Goal: Task Accomplishment & Management: Manage account settings

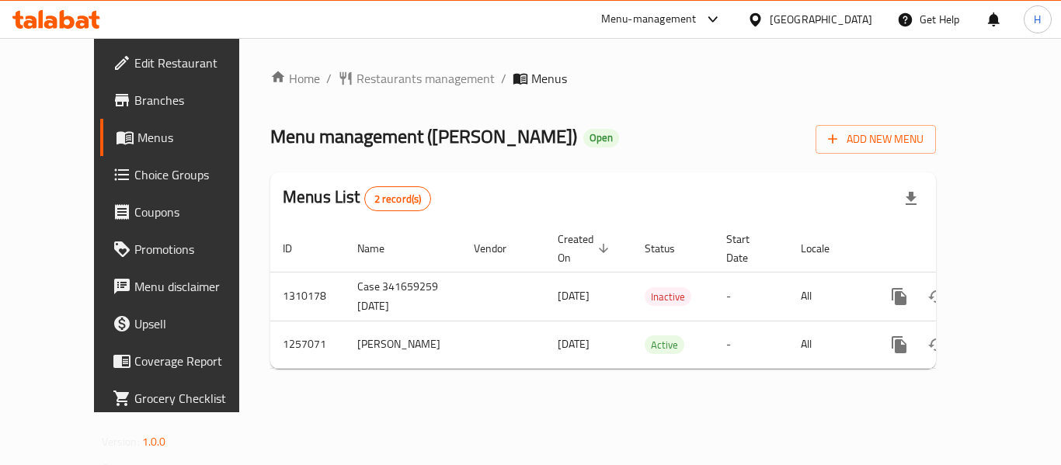
click at [842, 11] on div "[GEOGRAPHIC_DATA]" at bounding box center [821, 19] width 103 height 17
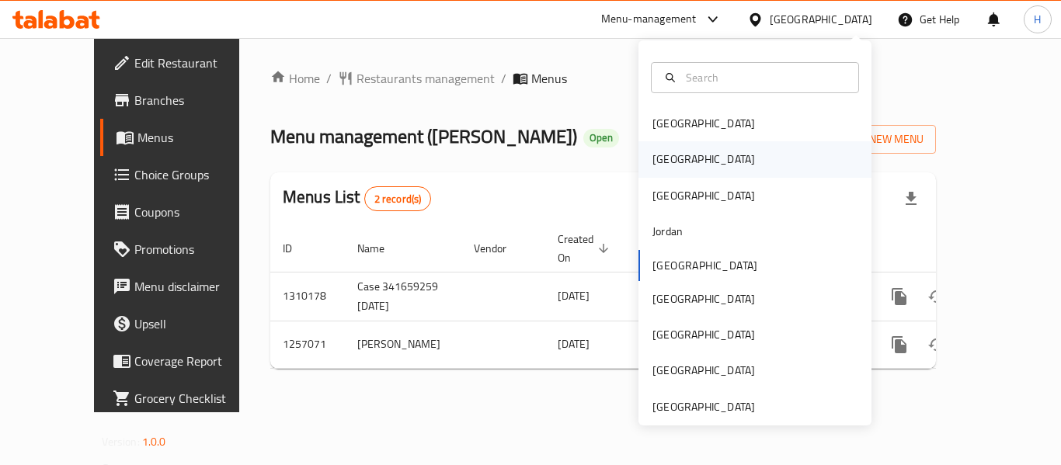
click at [723, 165] on div "[GEOGRAPHIC_DATA]" at bounding box center [755, 159] width 233 height 36
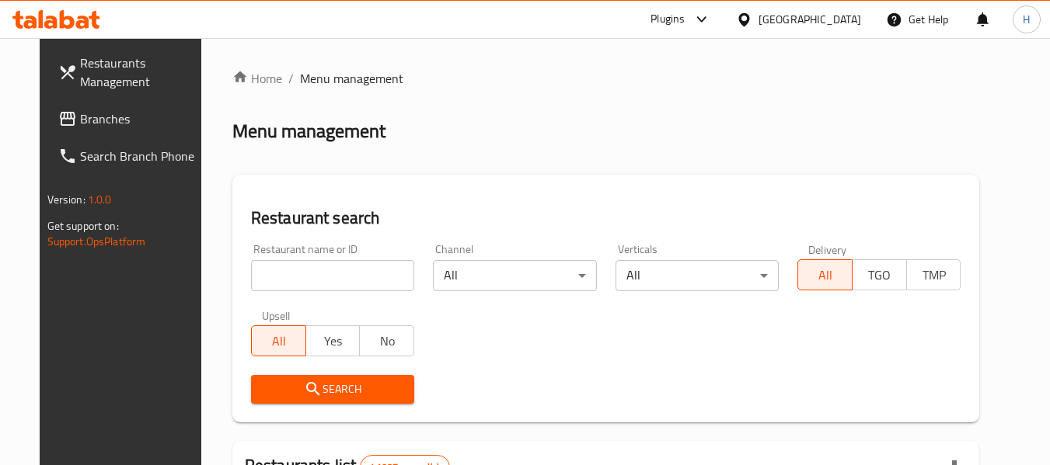
click at [80, 122] on span "Branches" at bounding box center [141, 119] width 123 height 19
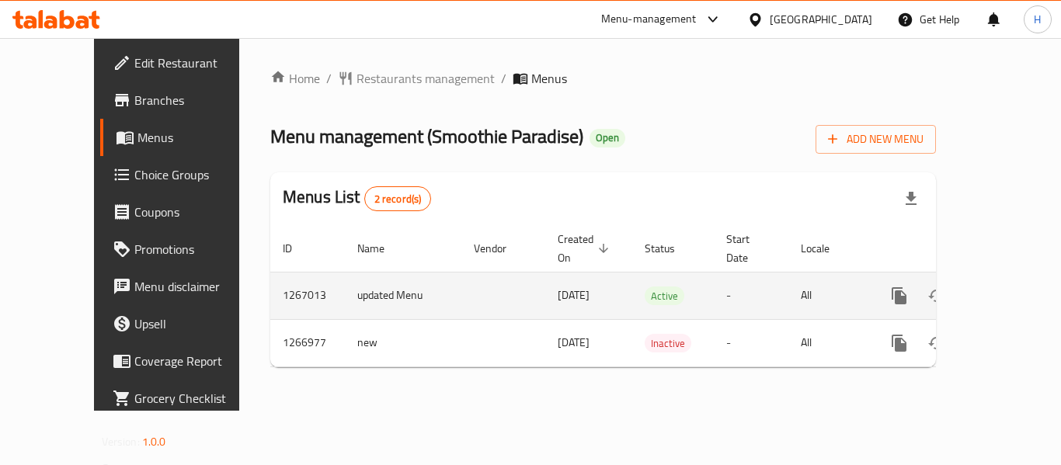
click at [993, 280] on link "enhanced table" at bounding box center [1011, 295] width 37 height 37
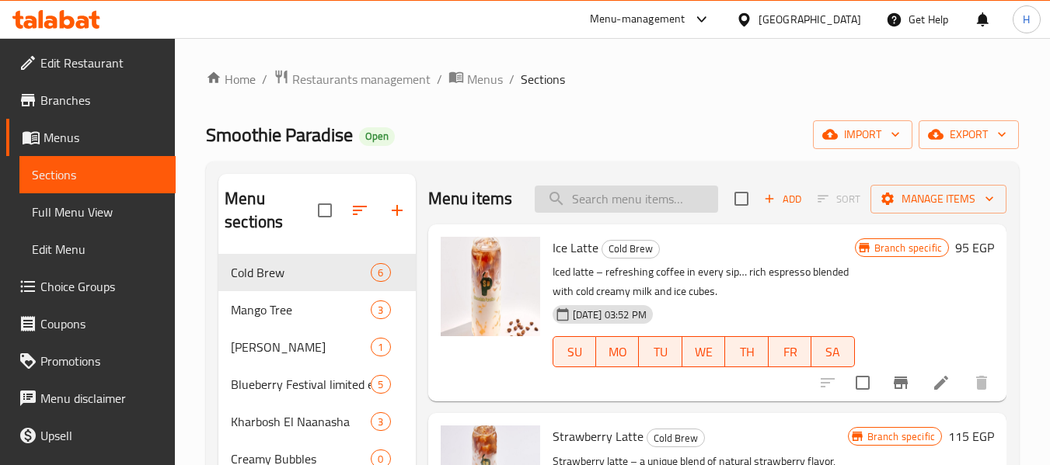
drag, startPoint x: 671, startPoint y: 210, endPoint x: 662, endPoint y: 209, distance: 8.6
click at [670, 211] on input "search" at bounding box center [626, 199] width 183 height 27
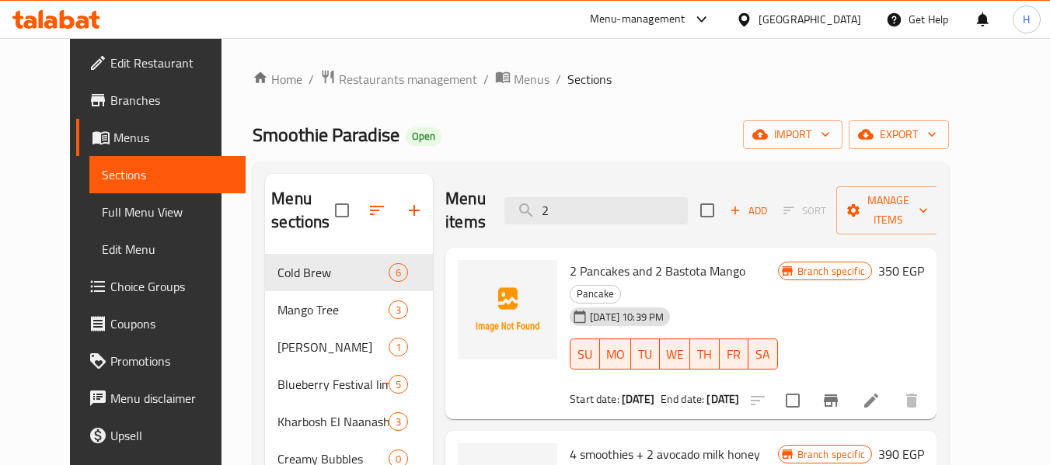
type input "2"
click at [510, 297] on img at bounding box center [507, 309] width 99 height 99
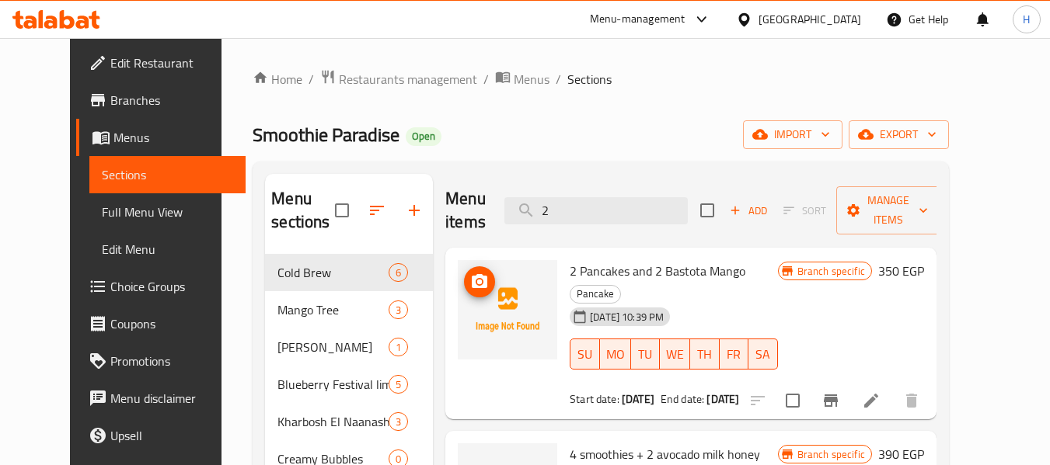
click at [510, 297] on img at bounding box center [507, 309] width 99 height 99
click at [477, 280] on circle "upload picture" at bounding box center [479, 282] width 5 height 5
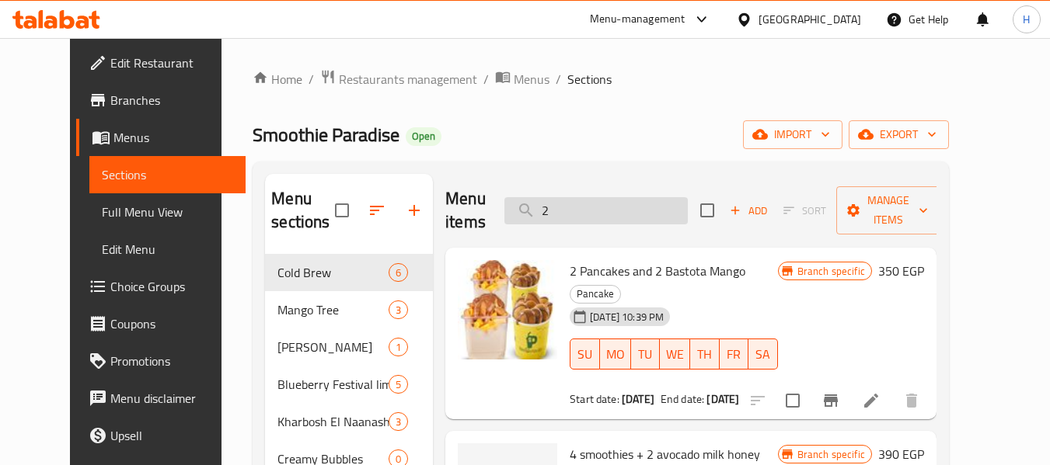
click at [584, 197] on input "2" at bounding box center [595, 210] width 183 height 27
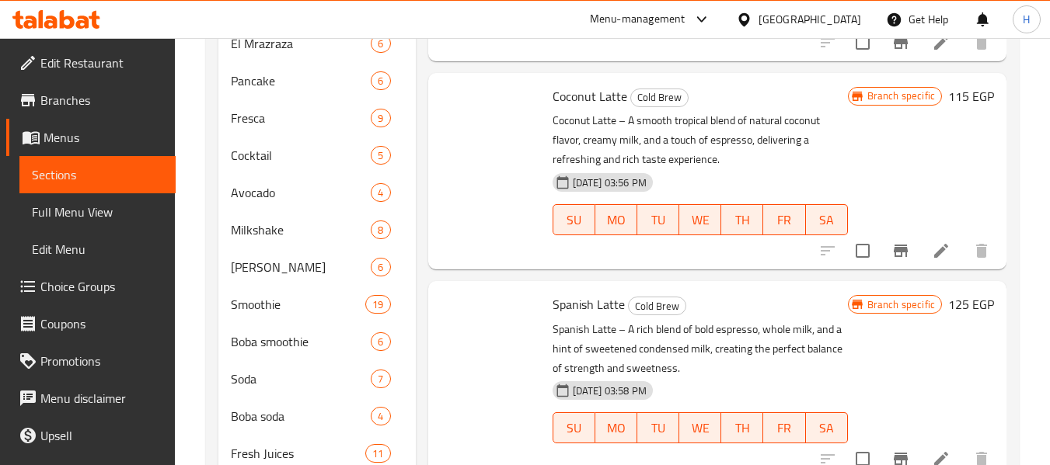
scroll to position [547, 0]
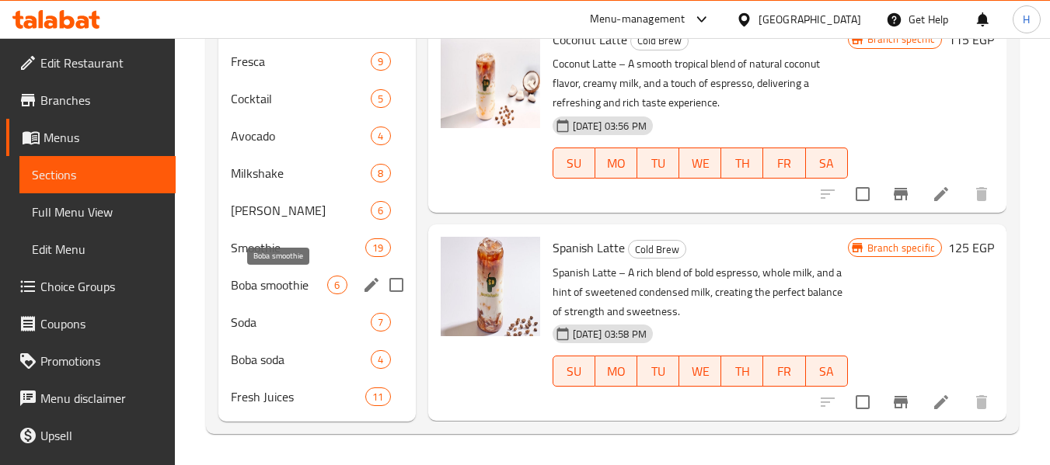
click at [253, 290] on span "Boba smoothie" at bounding box center [279, 285] width 96 height 19
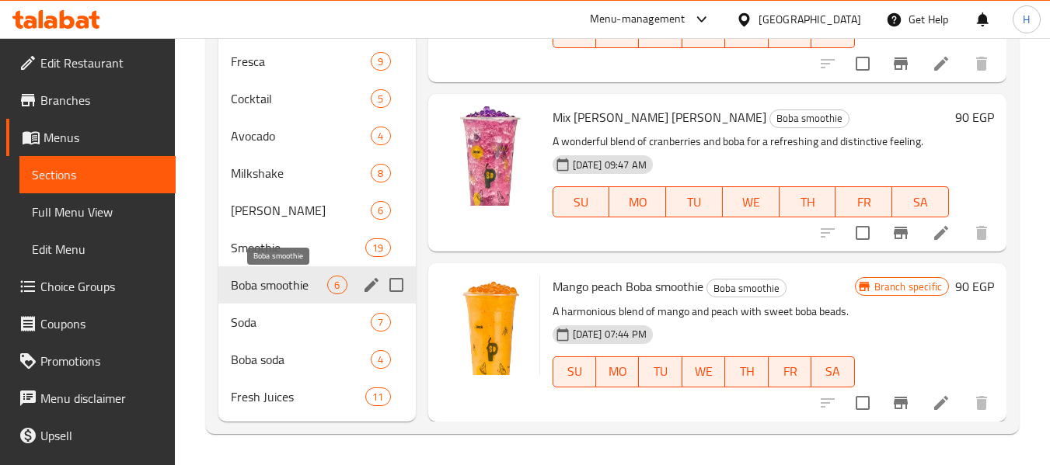
scroll to position [366, 0]
click at [251, 245] on span "Smoothie" at bounding box center [298, 248] width 134 height 19
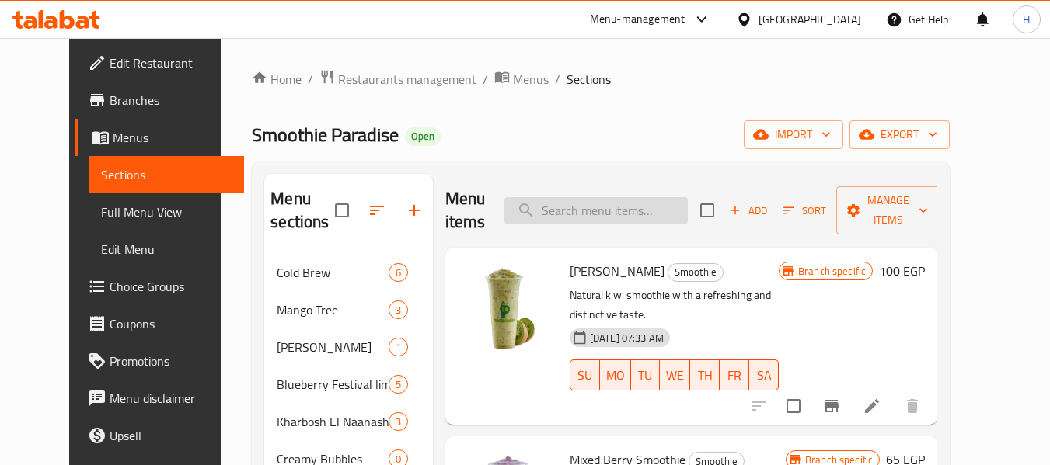
click at [627, 199] on input "search" at bounding box center [595, 210] width 183 height 27
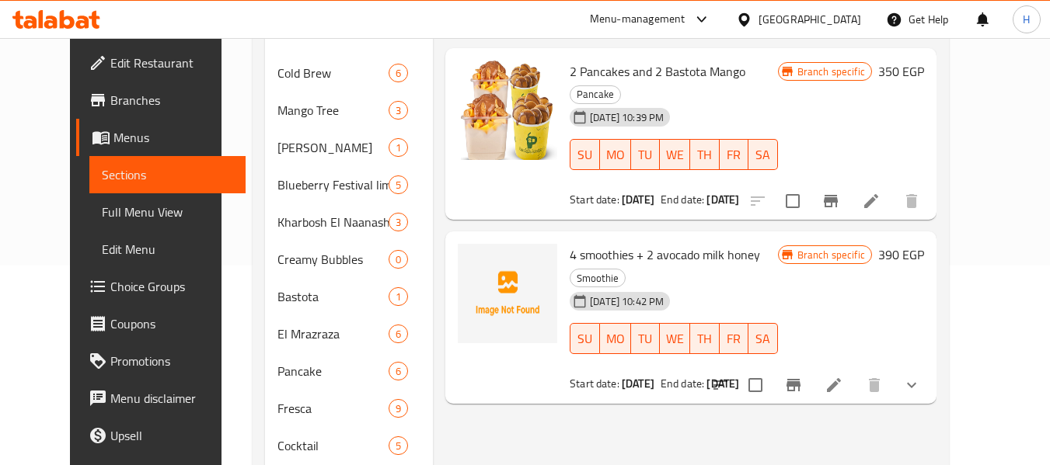
scroll to position [133, 0]
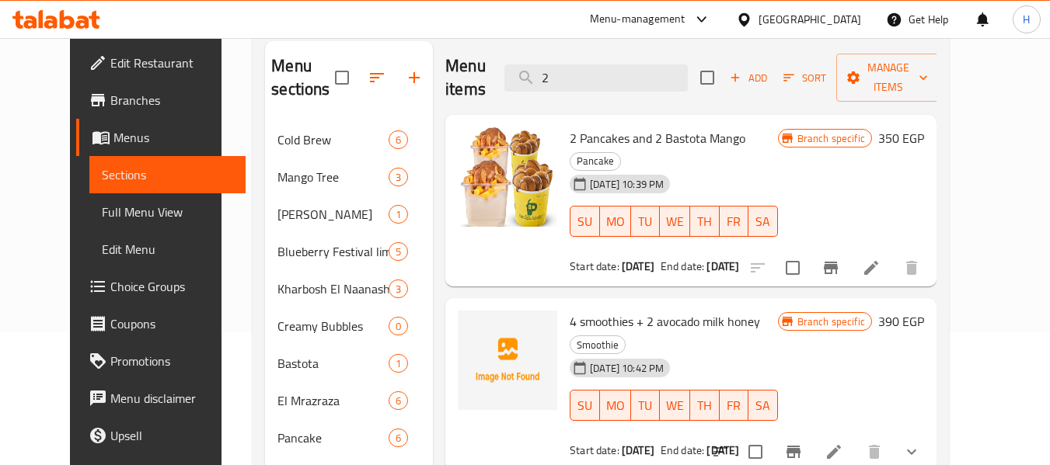
type input "2"
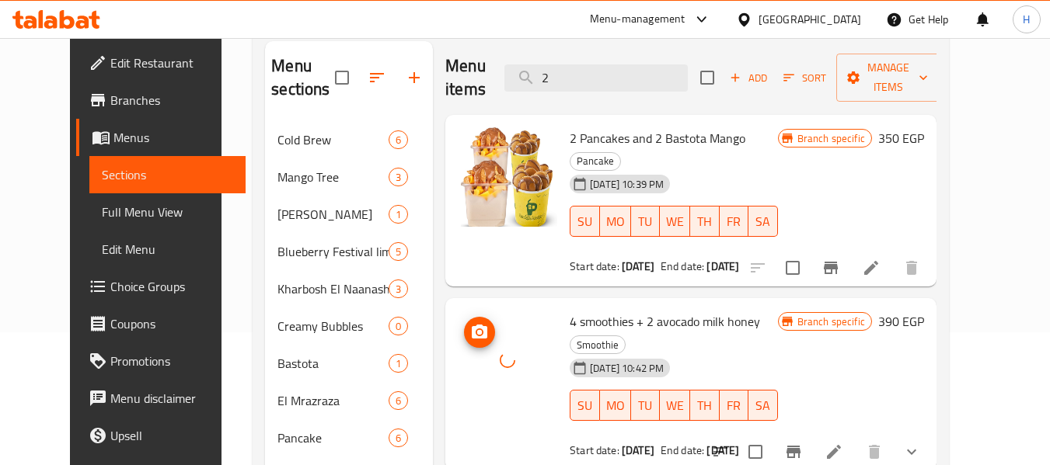
click at [500, 353] on icon at bounding box center [508, 361] width 16 height 16
click at [499, 353] on icon at bounding box center [507, 361] width 16 height 16
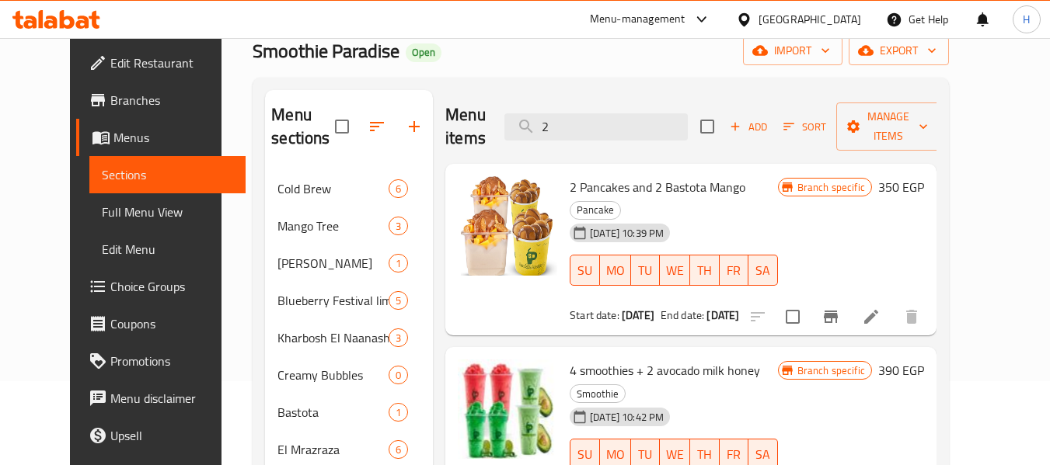
scroll to position [0, 0]
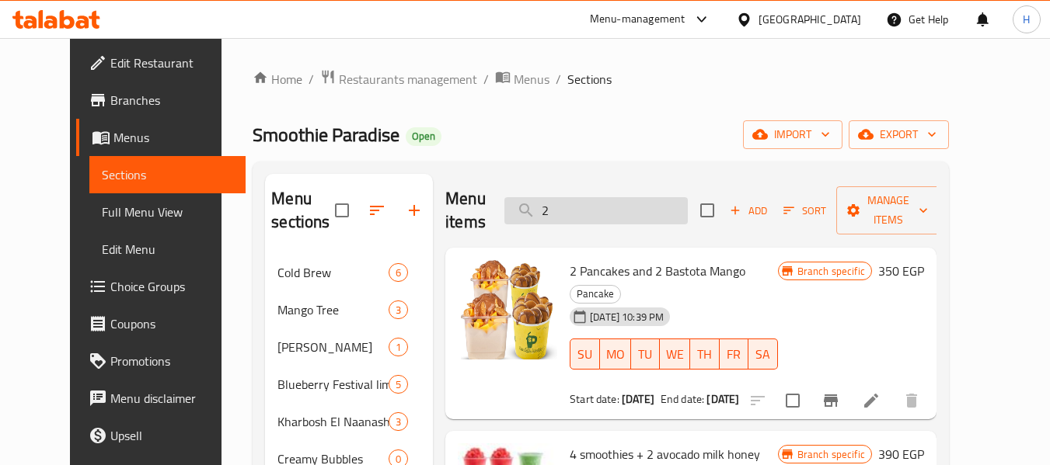
click at [629, 201] on input "2" at bounding box center [595, 210] width 183 height 27
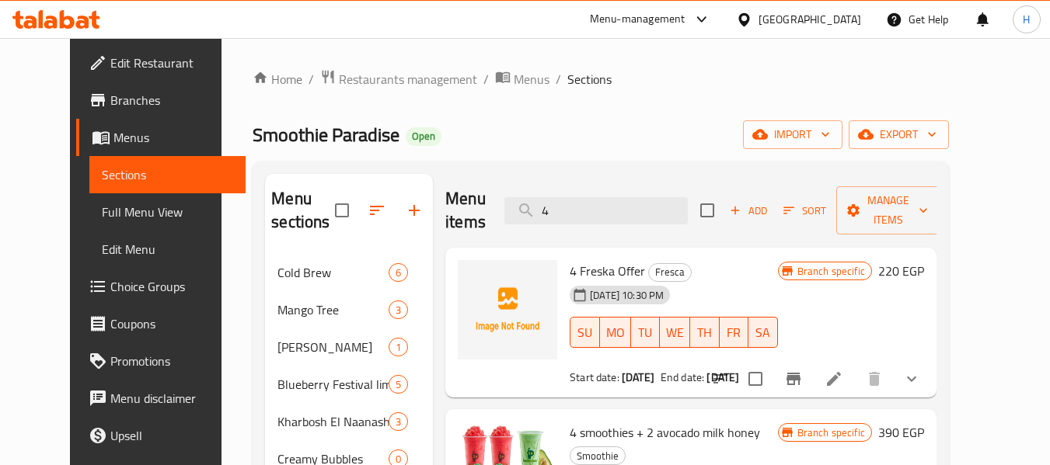
type input "4"
click at [584, 182] on div "Menu items 4 Add Sort Manage items" at bounding box center [690, 211] width 491 height 74
click at [588, 197] on input "4" at bounding box center [595, 210] width 183 height 27
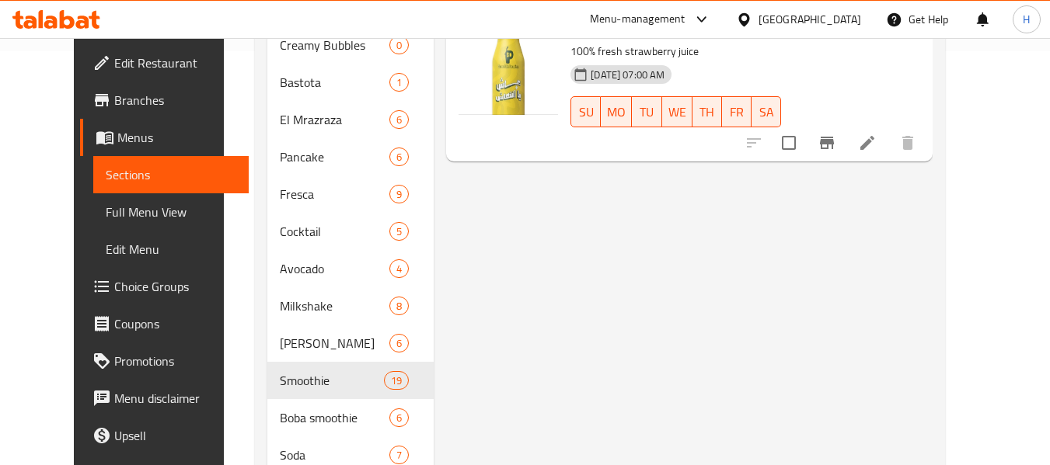
scroll to position [207, 0]
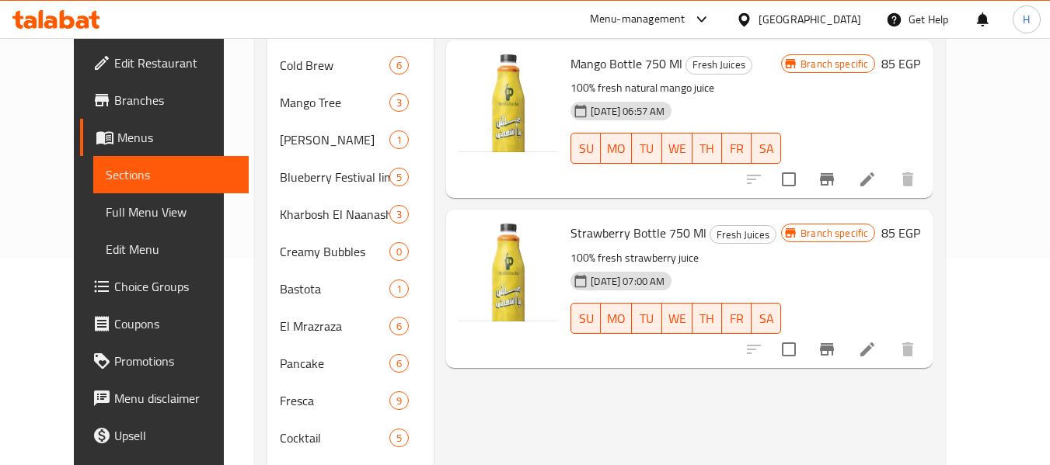
type input "bot"
click at [639, 394] on div "Menu items bot Add Sort Manage items Mango Bottle 750 Ml Fresh Juices 100% fres…" at bounding box center [683, 364] width 499 height 795
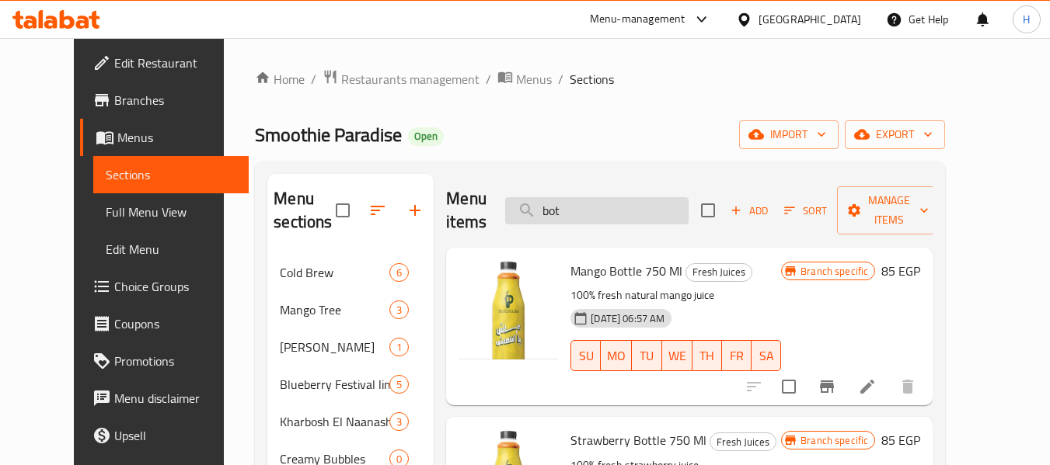
click at [620, 197] on input "bot" at bounding box center [596, 210] width 183 height 27
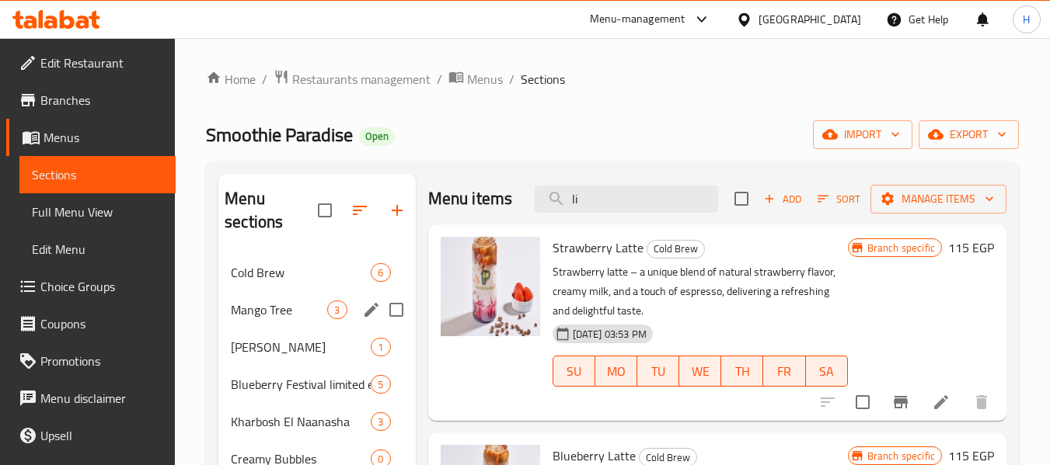
scroll to position [547, 0]
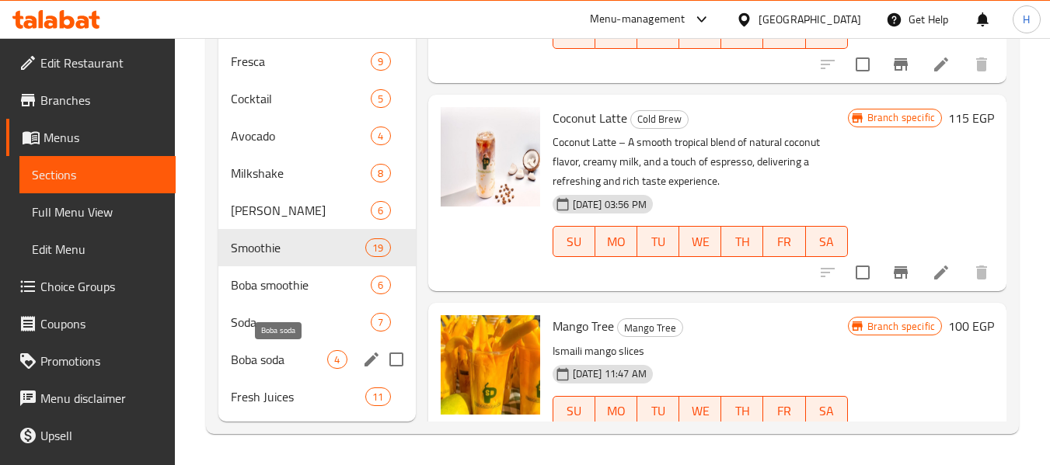
type input "li"
click at [267, 370] on div "Boba soda 4" at bounding box center [316, 359] width 197 height 37
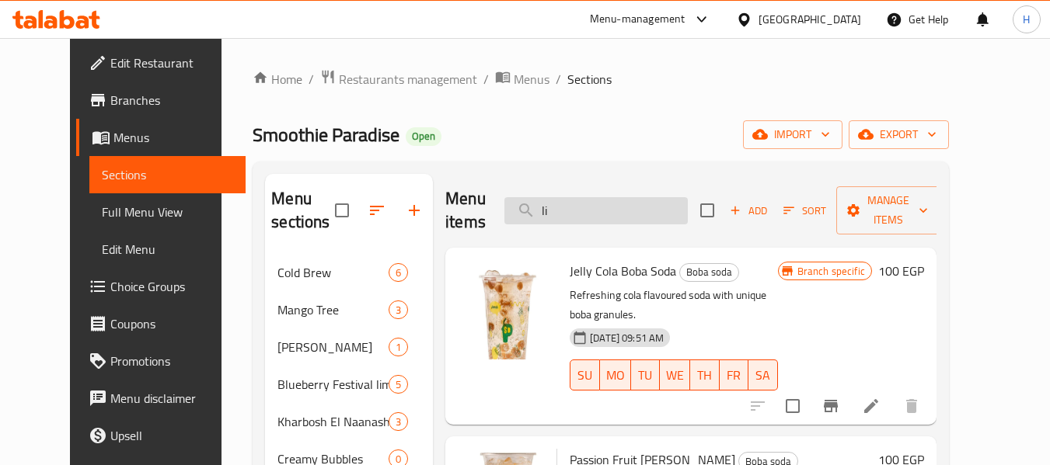
click at [614, 204] on input "li" at bounding box center [595, 210] width 183 height 27
type input "2"
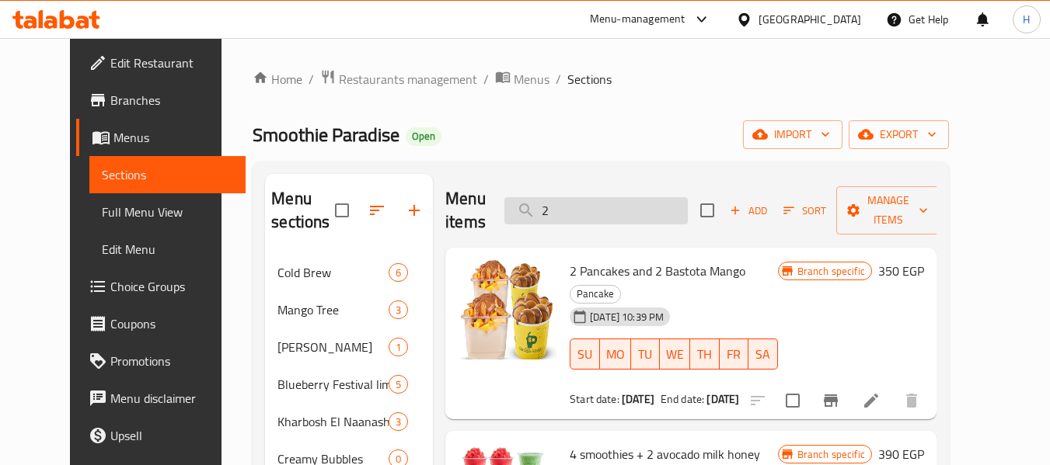
click at [593, 197] on input "2" at bounding box center [595, 210] width 183 height 27
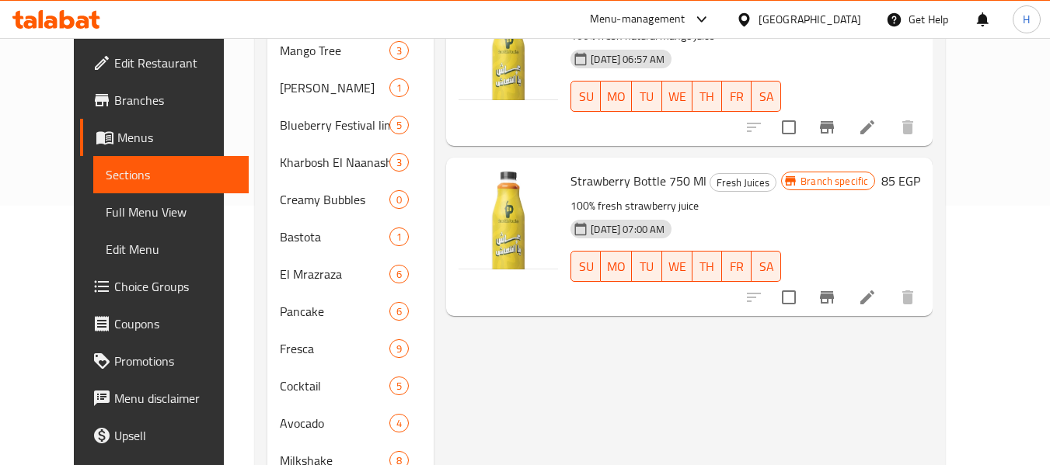
scroll to position [133, 0]
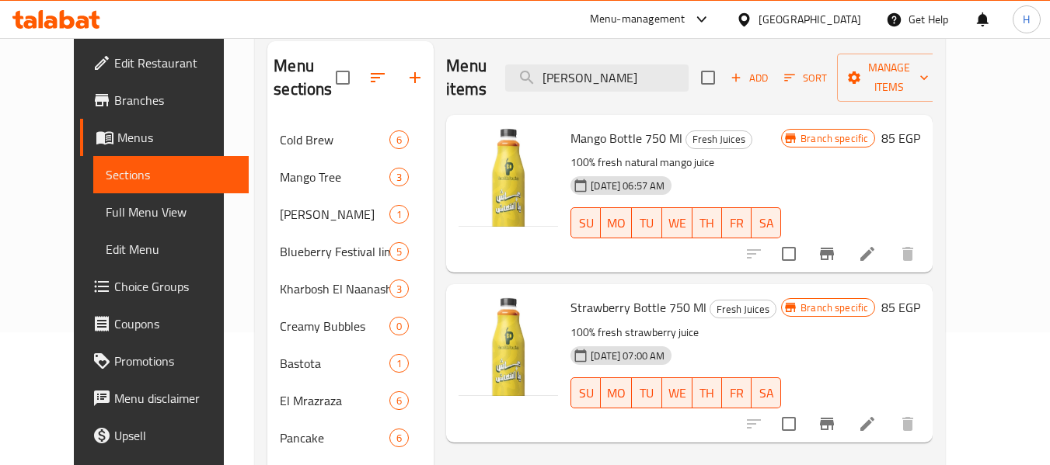
type input "bott"
click at [840, 16] on div "[GEOGRAPHIC_DATA]" at bounding box center [809, 19] width 103 height 17
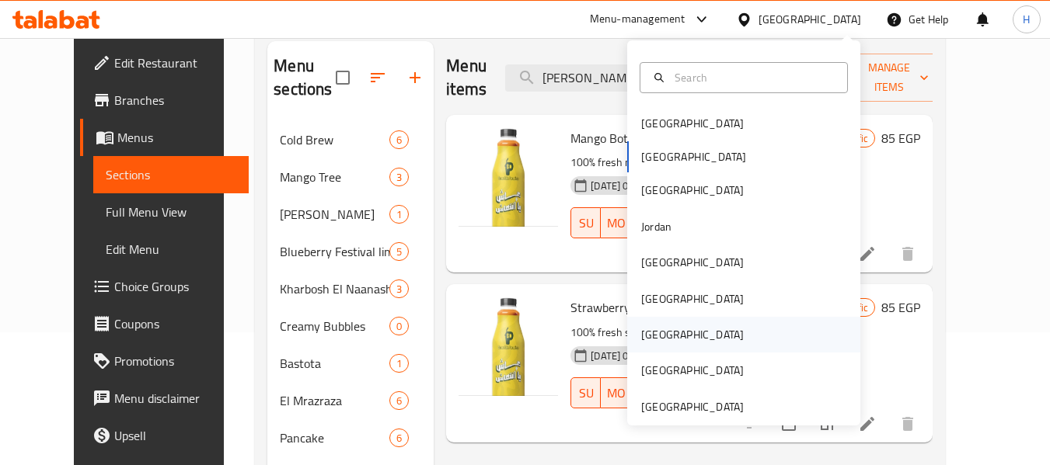
click at [656, 334] on div "[GEOGRAPHIC_DATA]" at bounding box center [692, 334] width 103 height 17
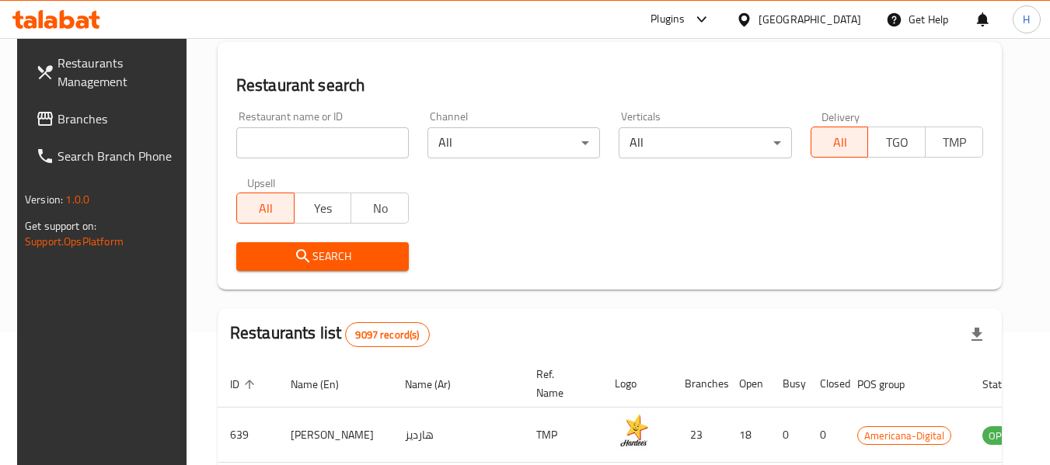
click at [81, 115] on span "Branches" at bounding box center [118, 119] width 123 height 19
